Goal: Use online tool/utility

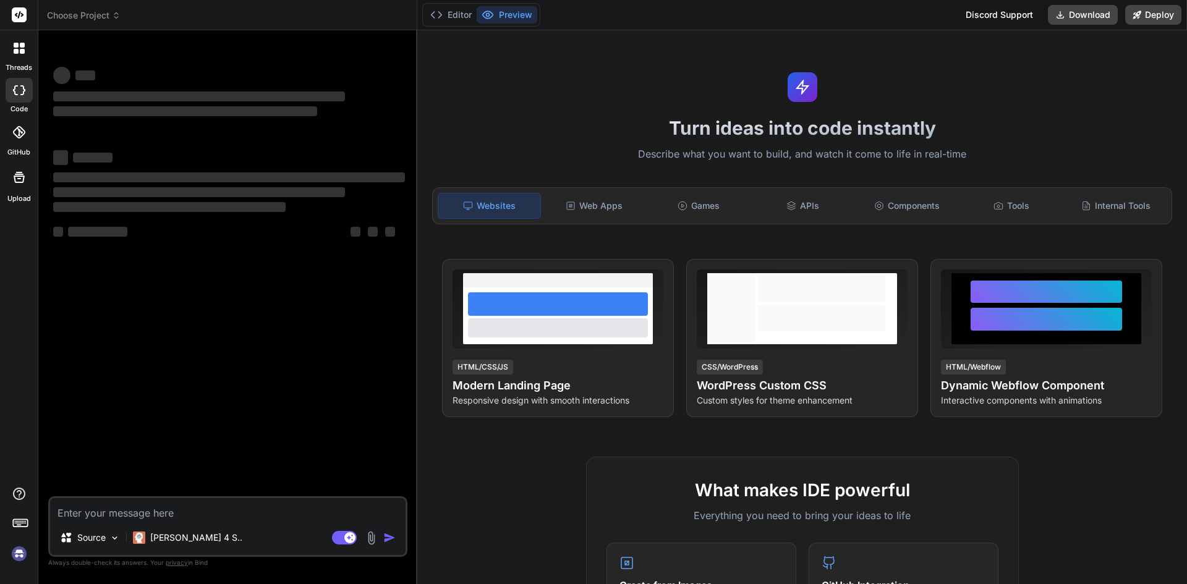
click at [148, 507] on textarea at bounding box center [227, 509] width 355 height 22
type textarea "x"
